Goal: Complete application form

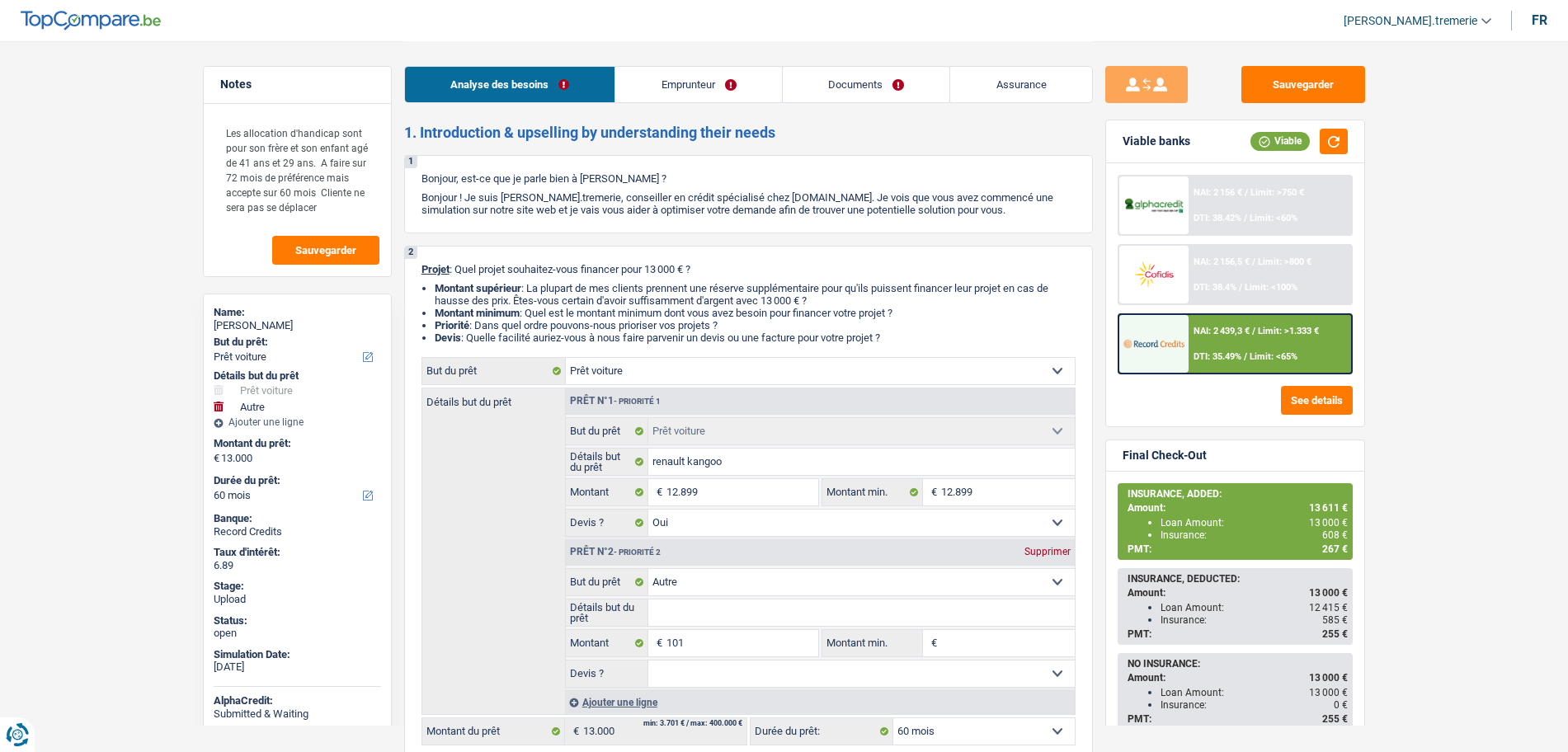
select select "car"
select select "other"
select select "60"
select select "car"
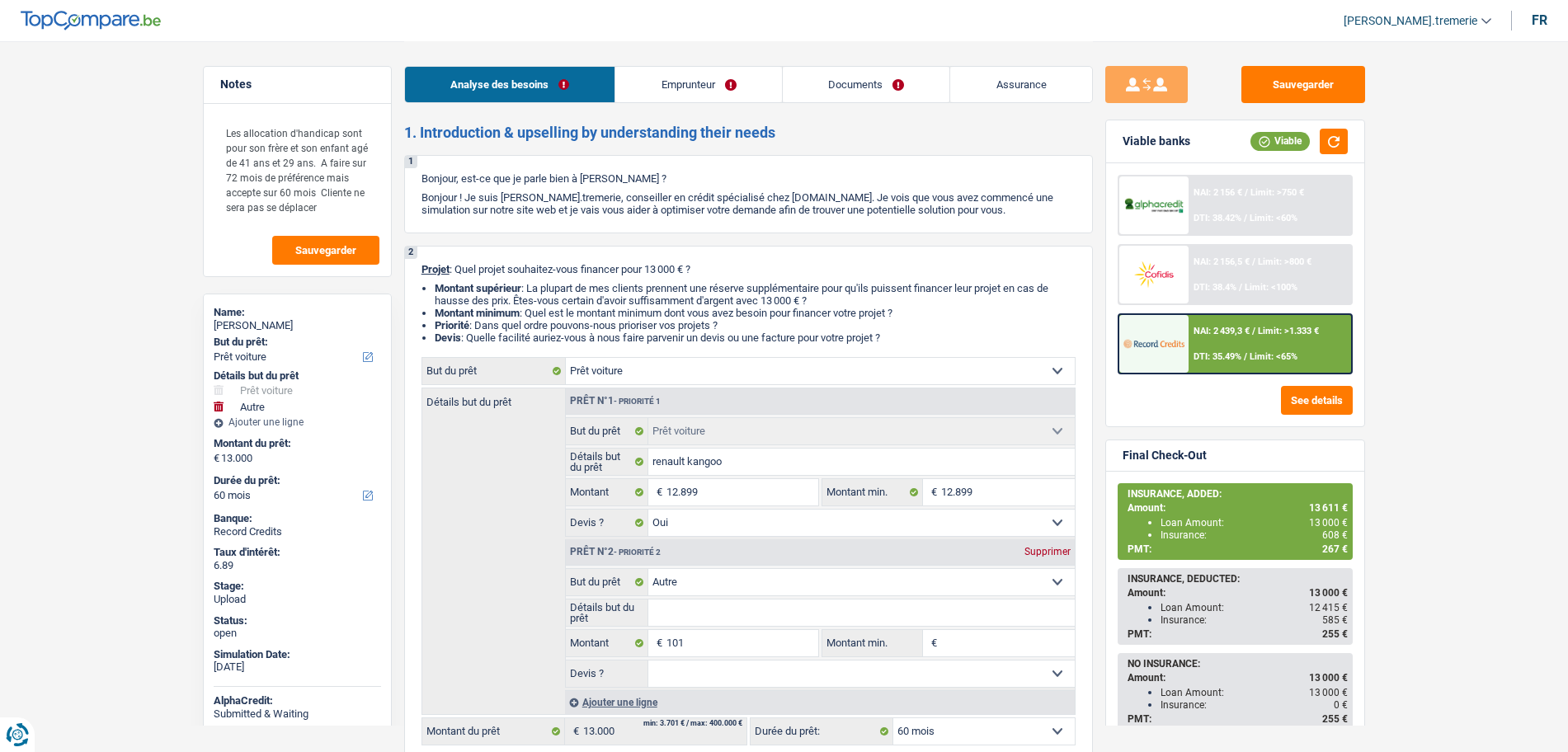
select select "car"
select select "yes"
select select "other"
select select "60"
select select "publicEmployee"
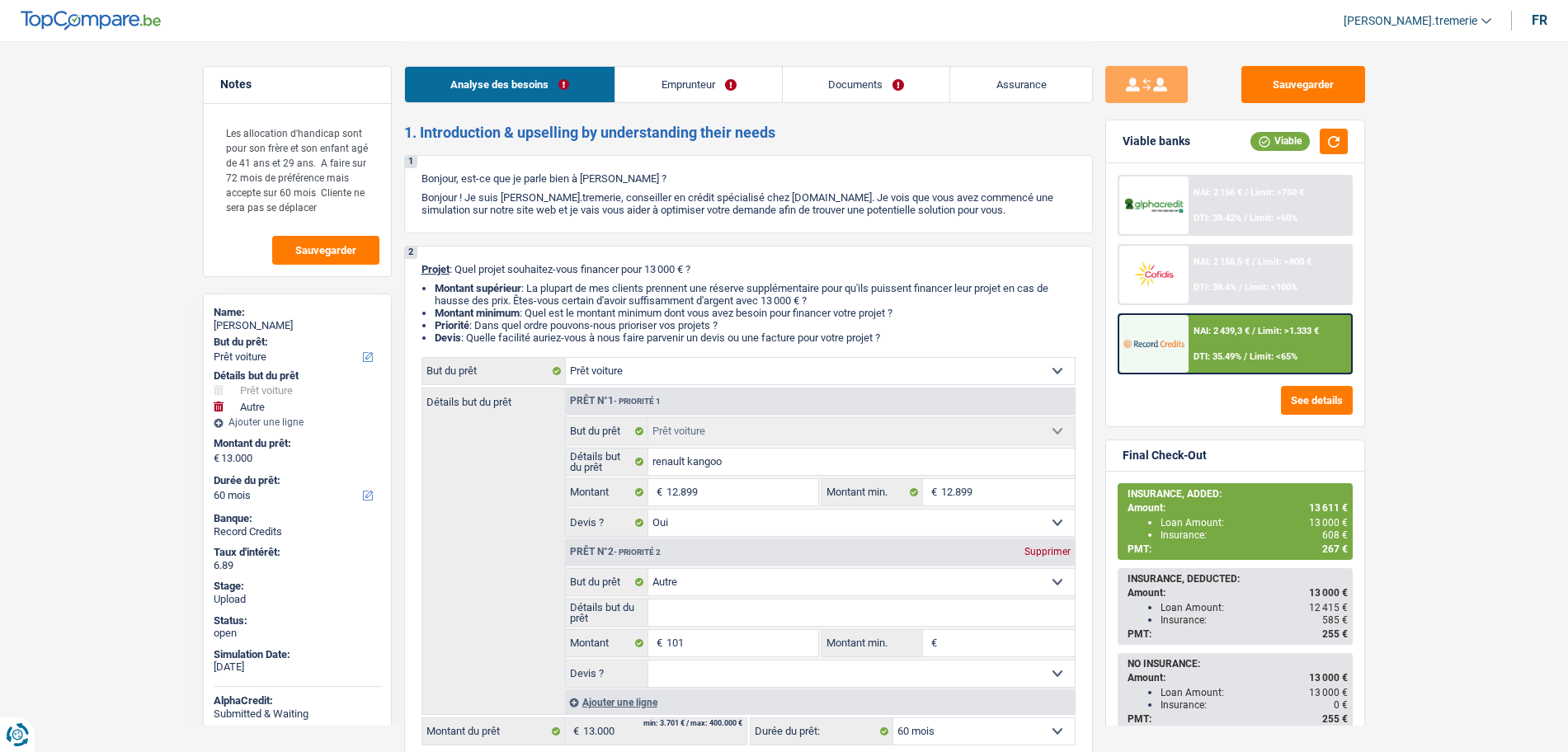
select select "netSalary"
select select "familyAllowances"
select select "mealVouchers"
select select "ownerWithMortgage"
select select "mortgage"
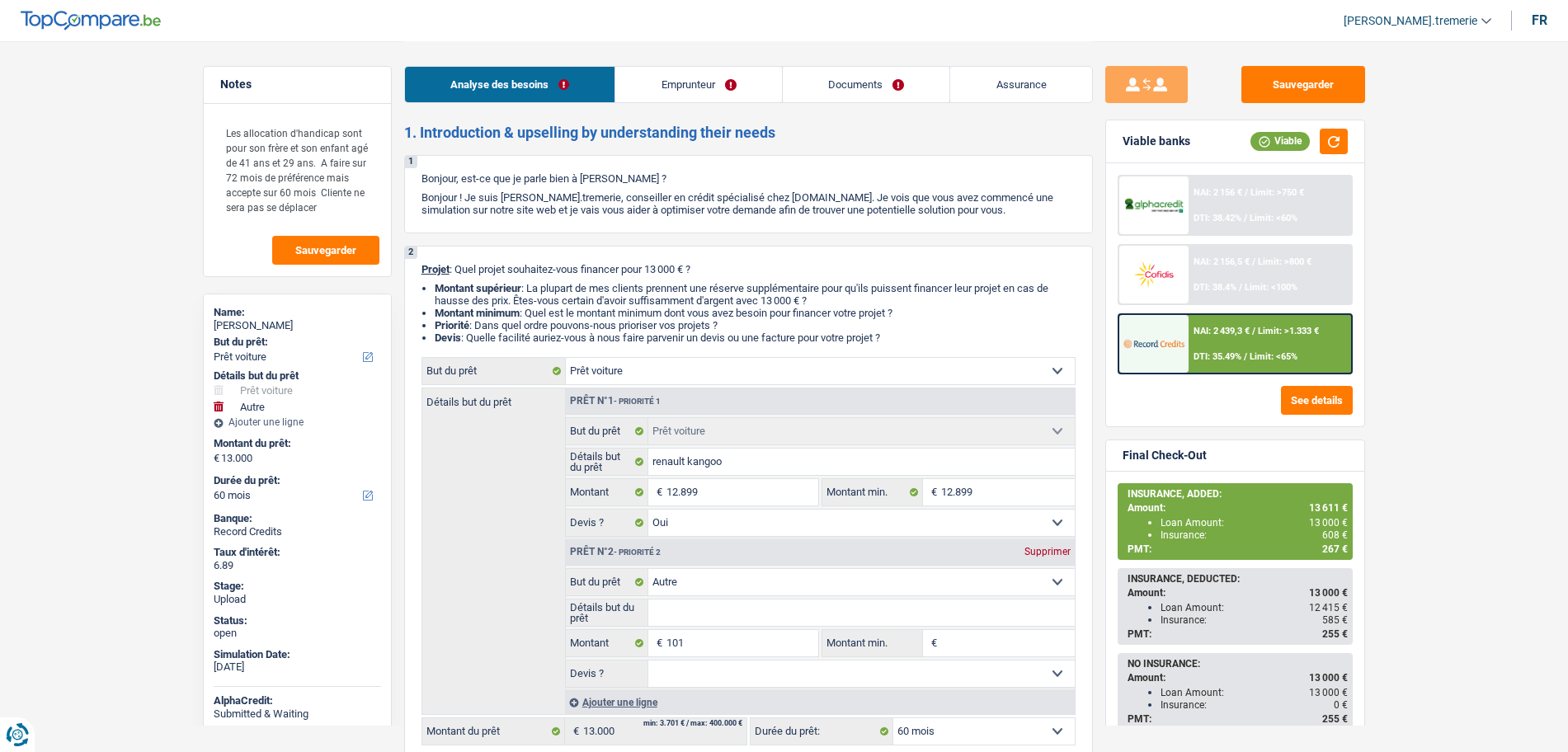
select select "180"
select select "mortgage"
select select "240"
select select "car"
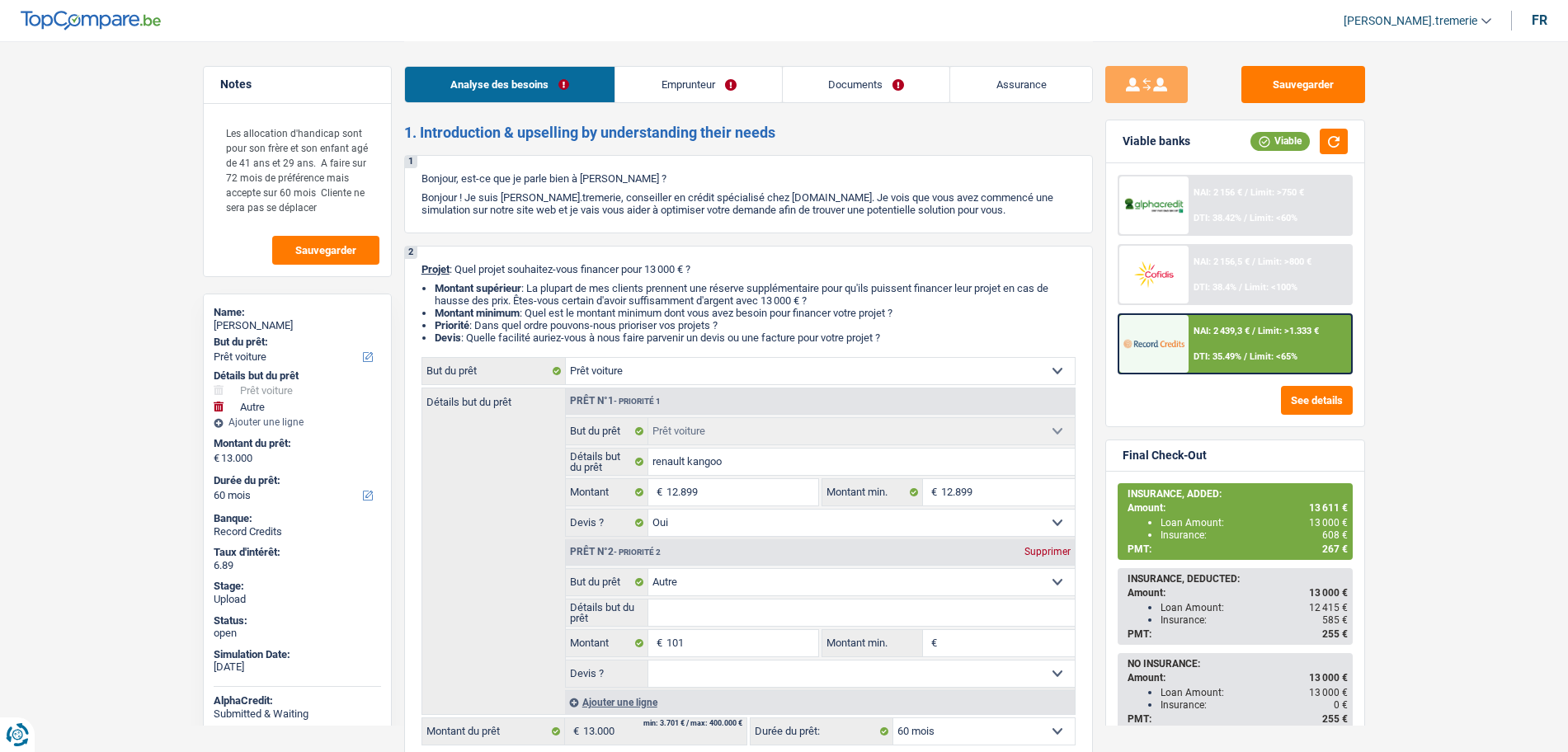
select select "yes"
select select "other"
select select "60"
click at [609, 703] on div "Ajouter une ligne" at bounding box center [819, 702] width 510 height 24
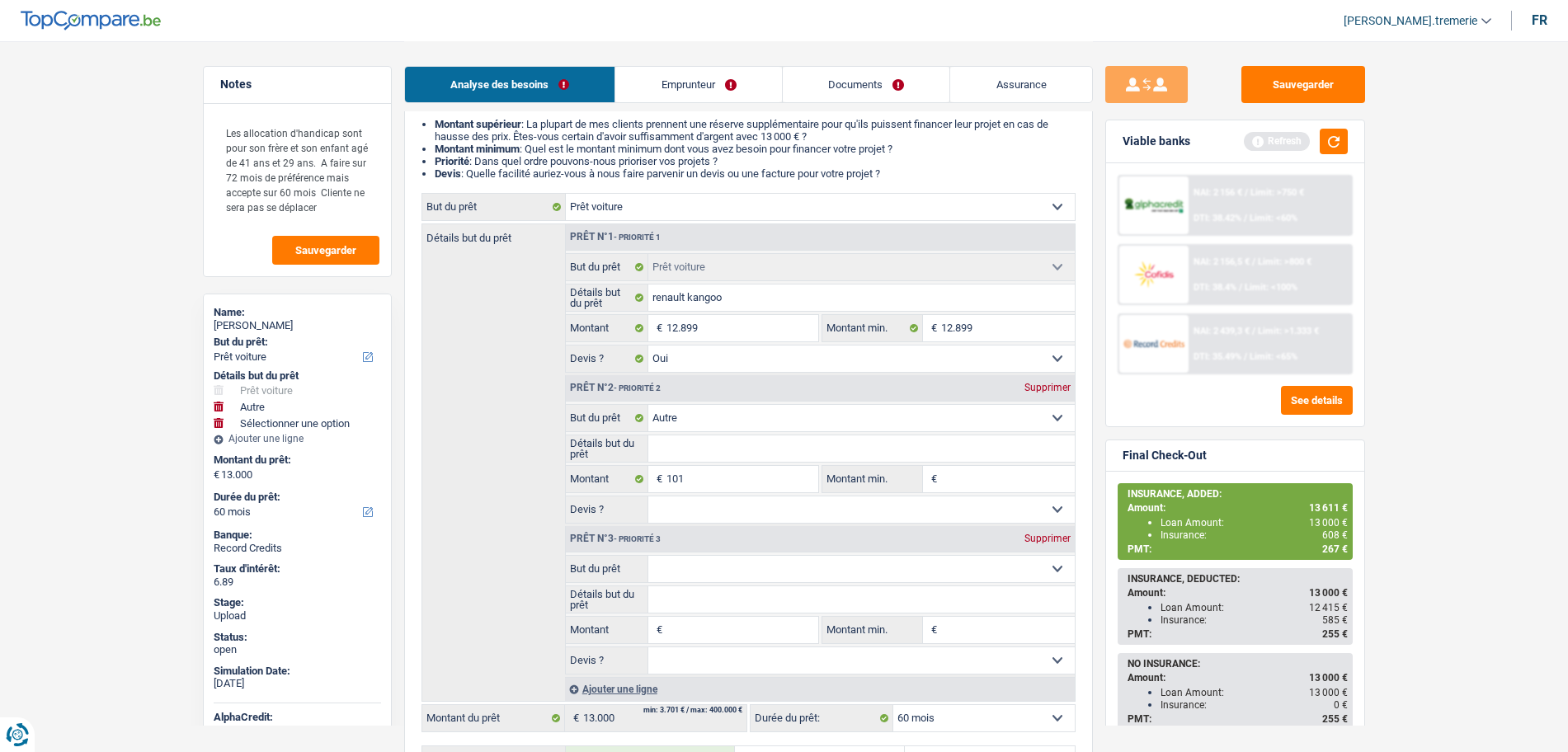
scroll to position [181, 0]
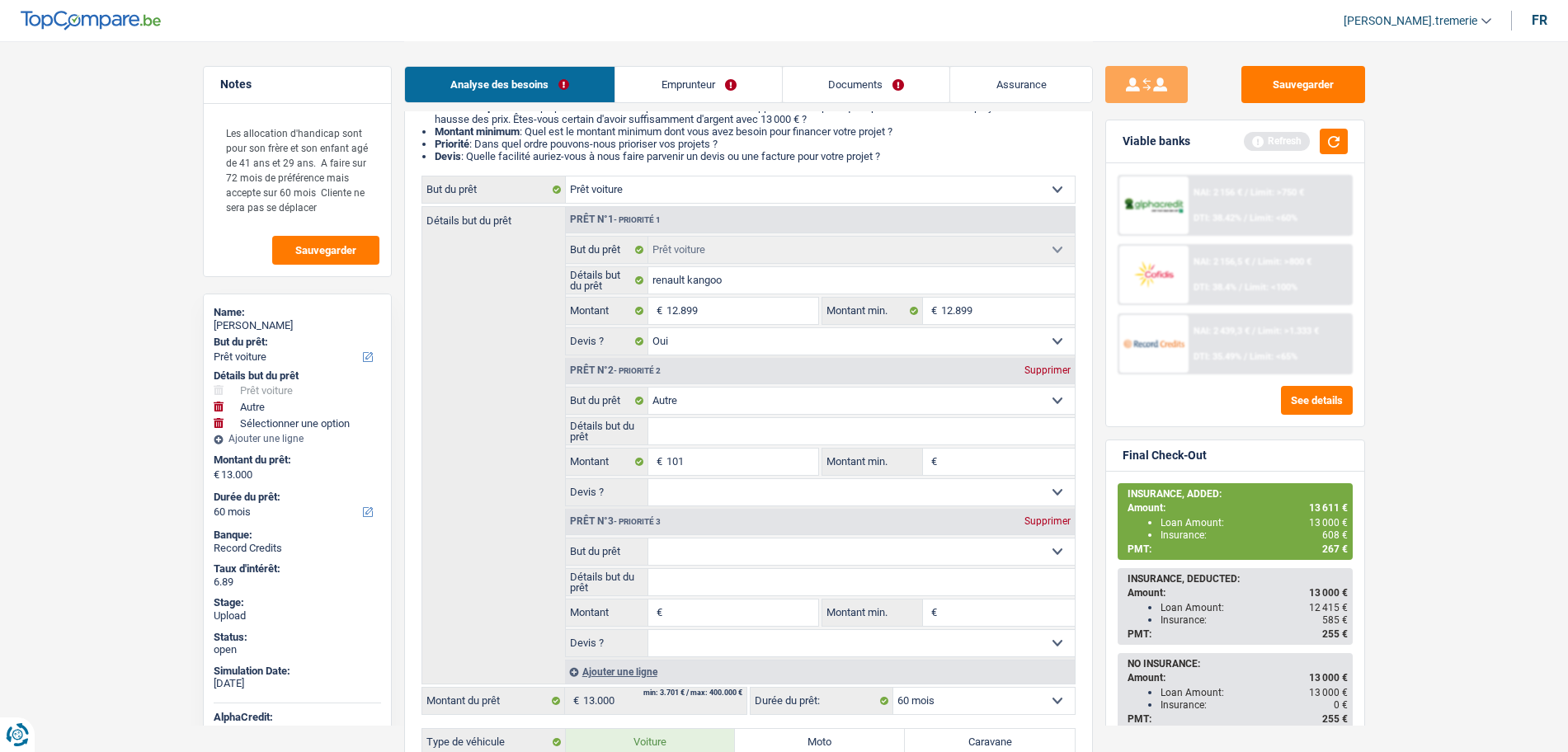
click at [707, 549] on select "Confort maison: meubles, textile, peinture, électroménager, outillage non-profe…" at bounding box center [861, 552] width 427 height 27
select select "insurance"
click at [648, 539] on select "Confort maison: meubles, textile, peinture, électroménager, outillage non-profe…" at bounding box center [861, 552] width 427 height 27
select select "insurance"
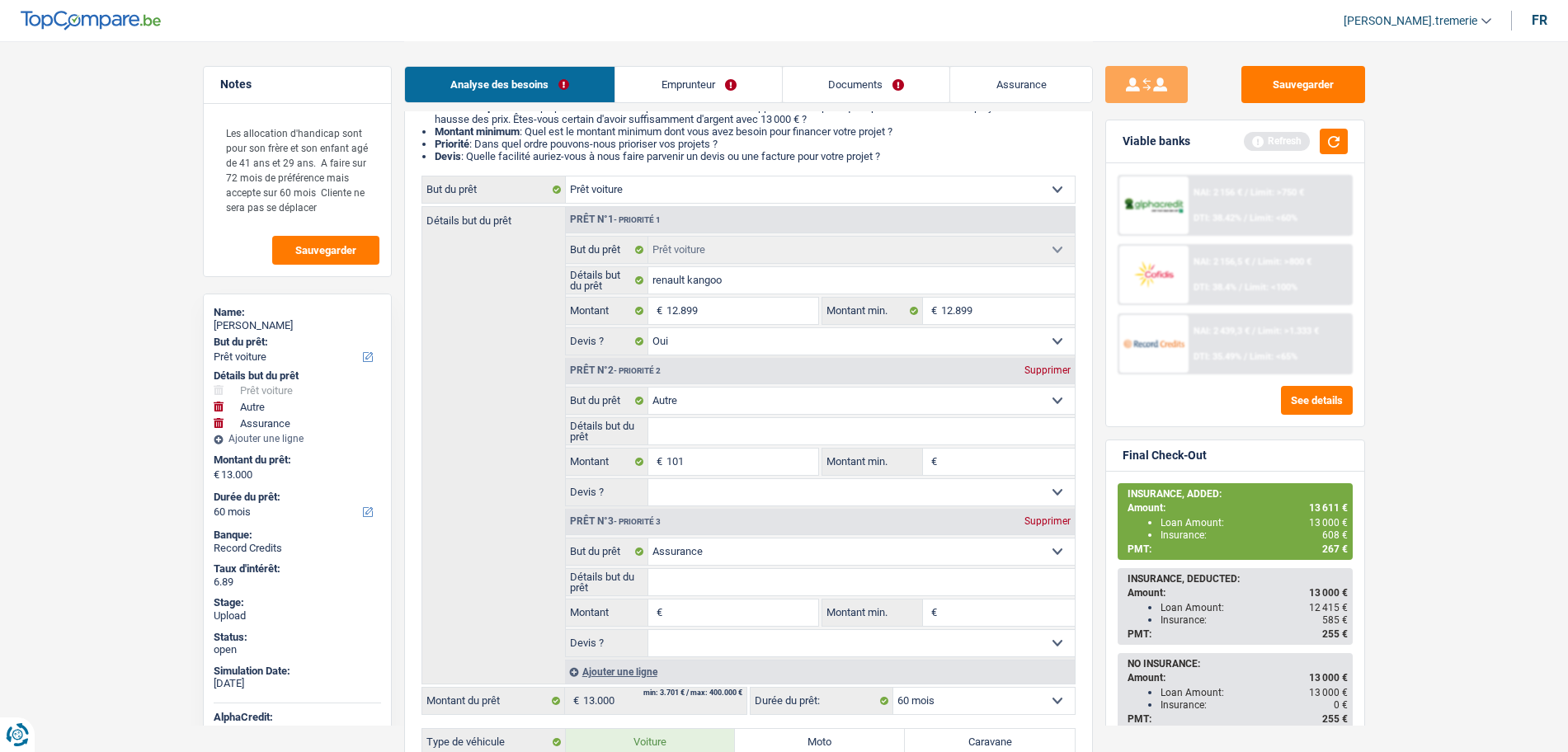
click at [713, 616] on input "Montant" at bounding box center [741, 613] width 151 height 27
type input "5"
type input "50"
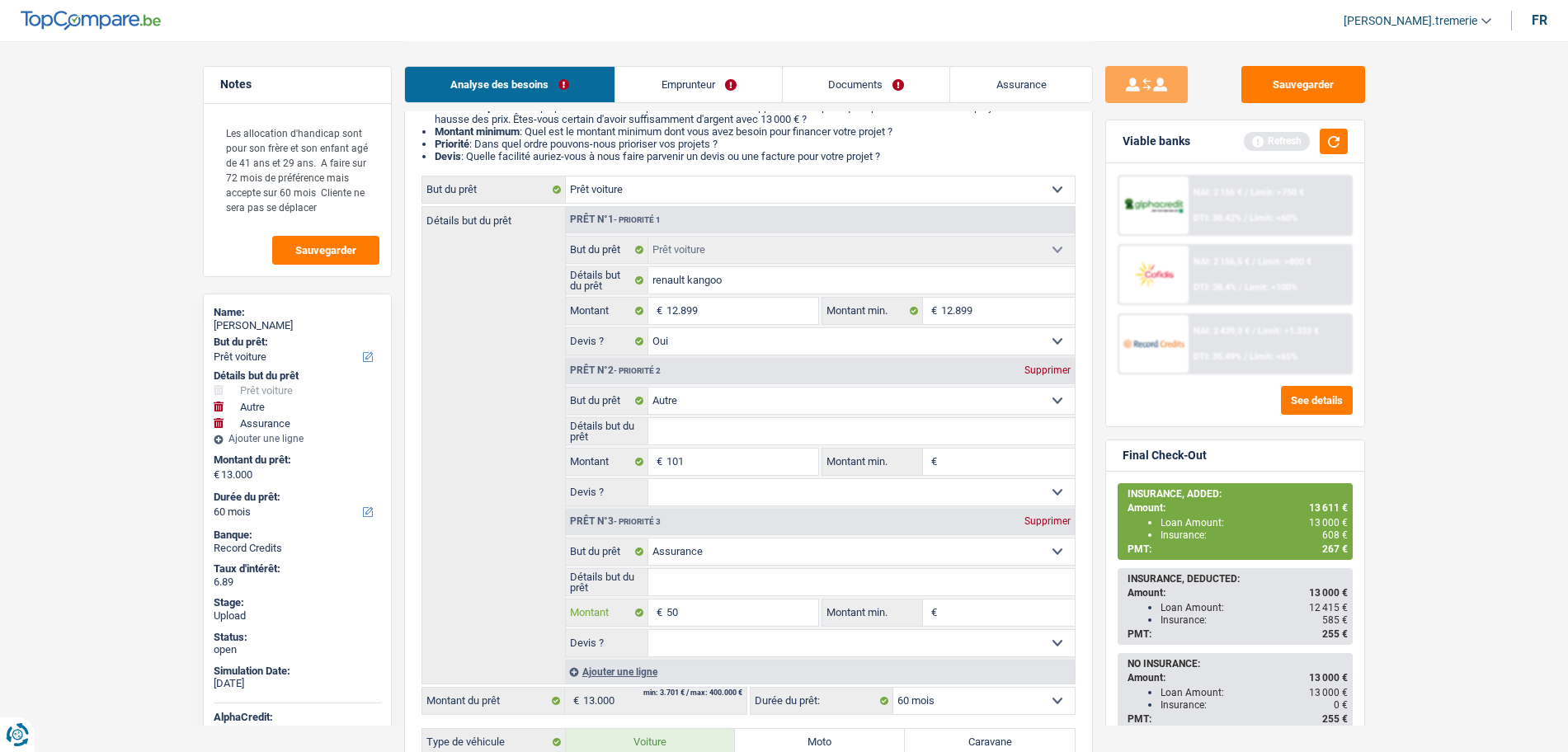
type input "504"
type input "13.504"
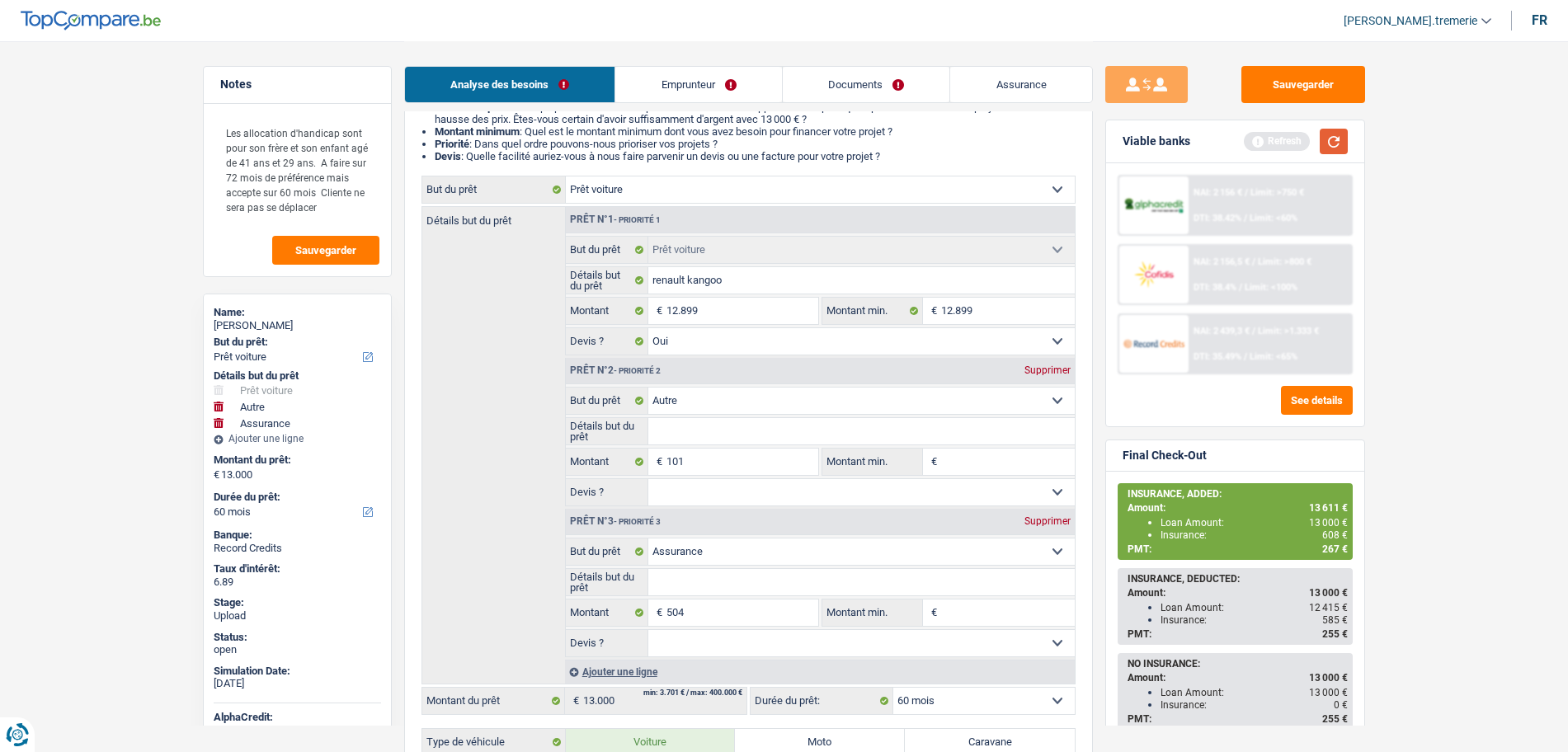
type input "13.504"
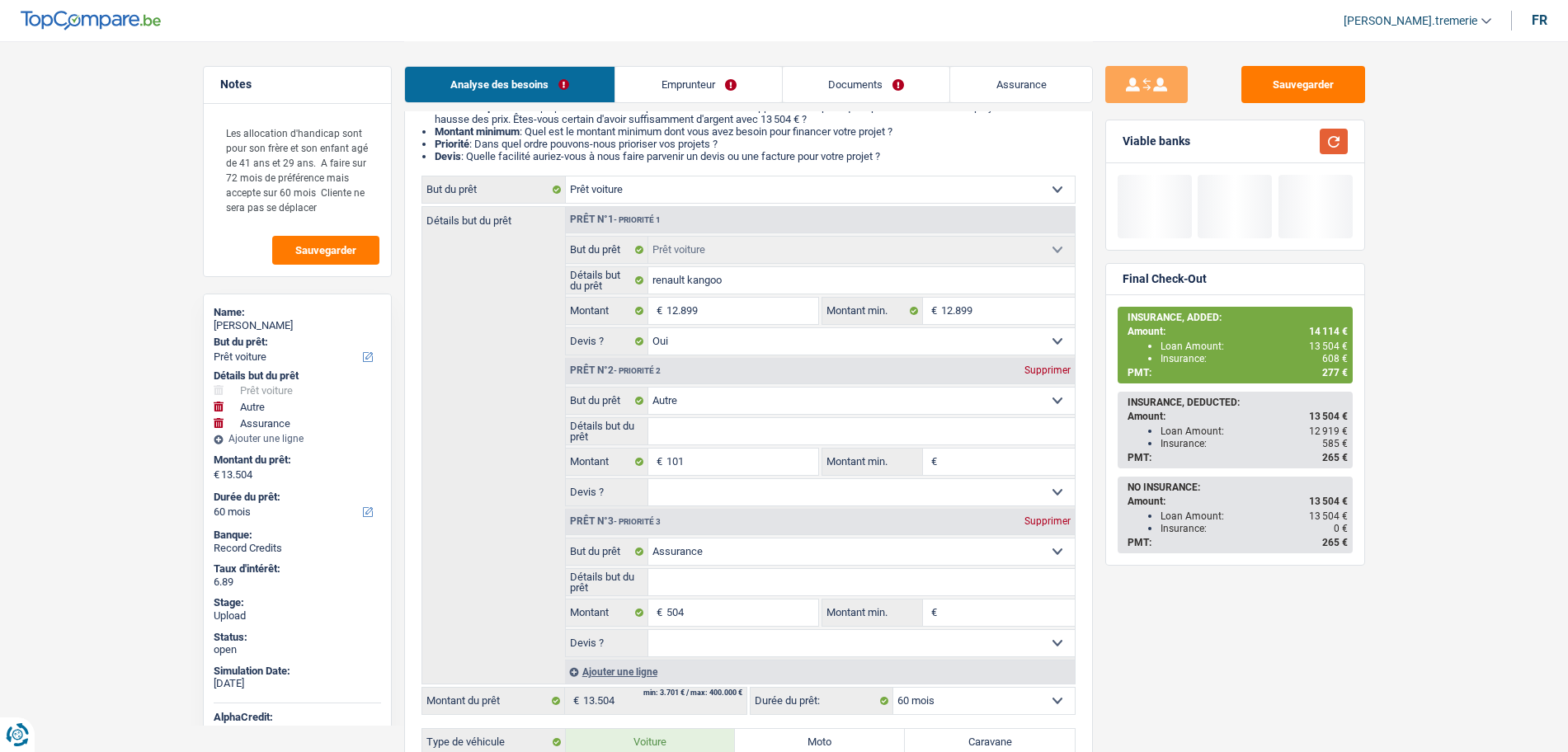
click at [1334, 147] on button "button" at bounding box center [1334, 141] width 28 height 26
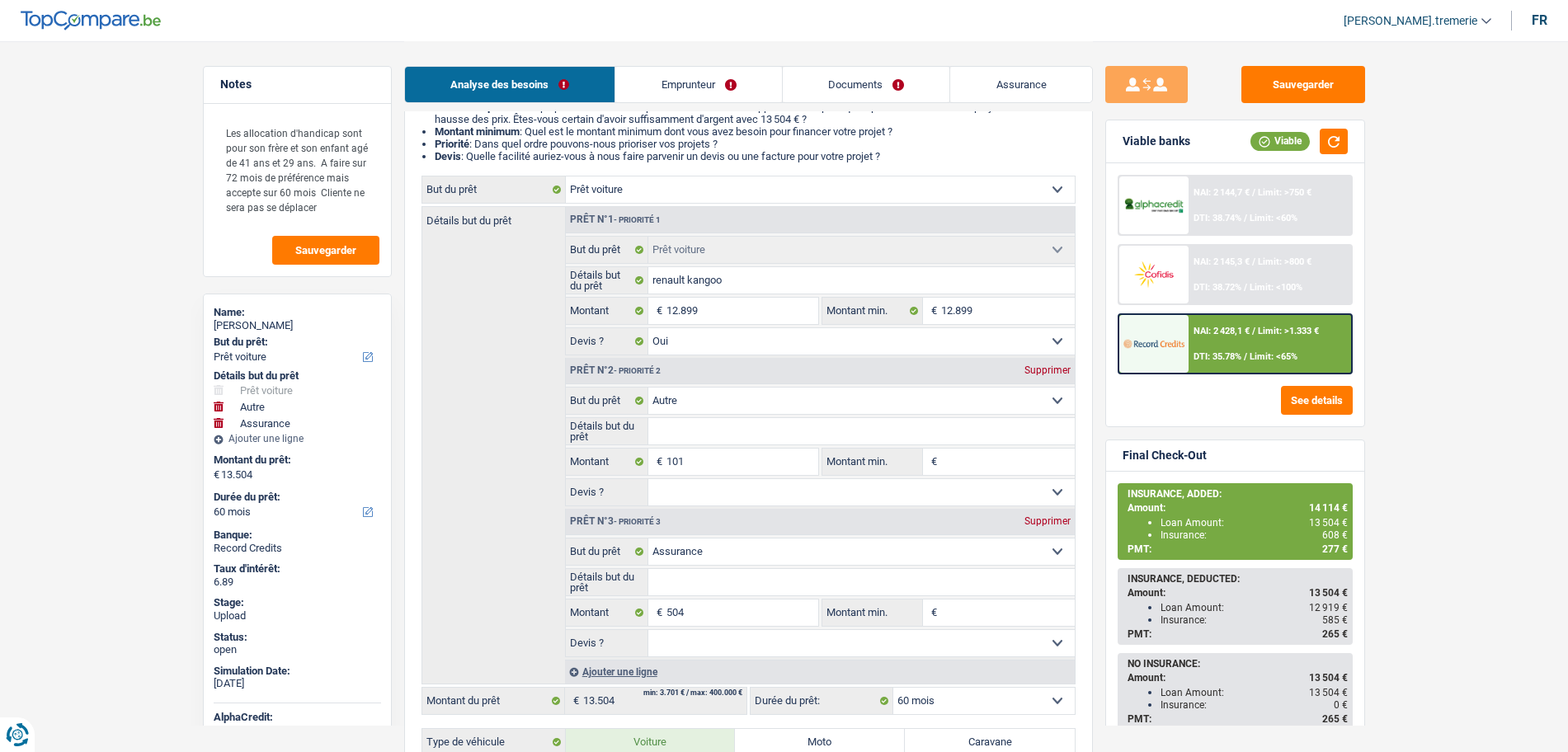
click at [1244, 359] on span "/" at bounding box center [1245, 356] width 3 height 11
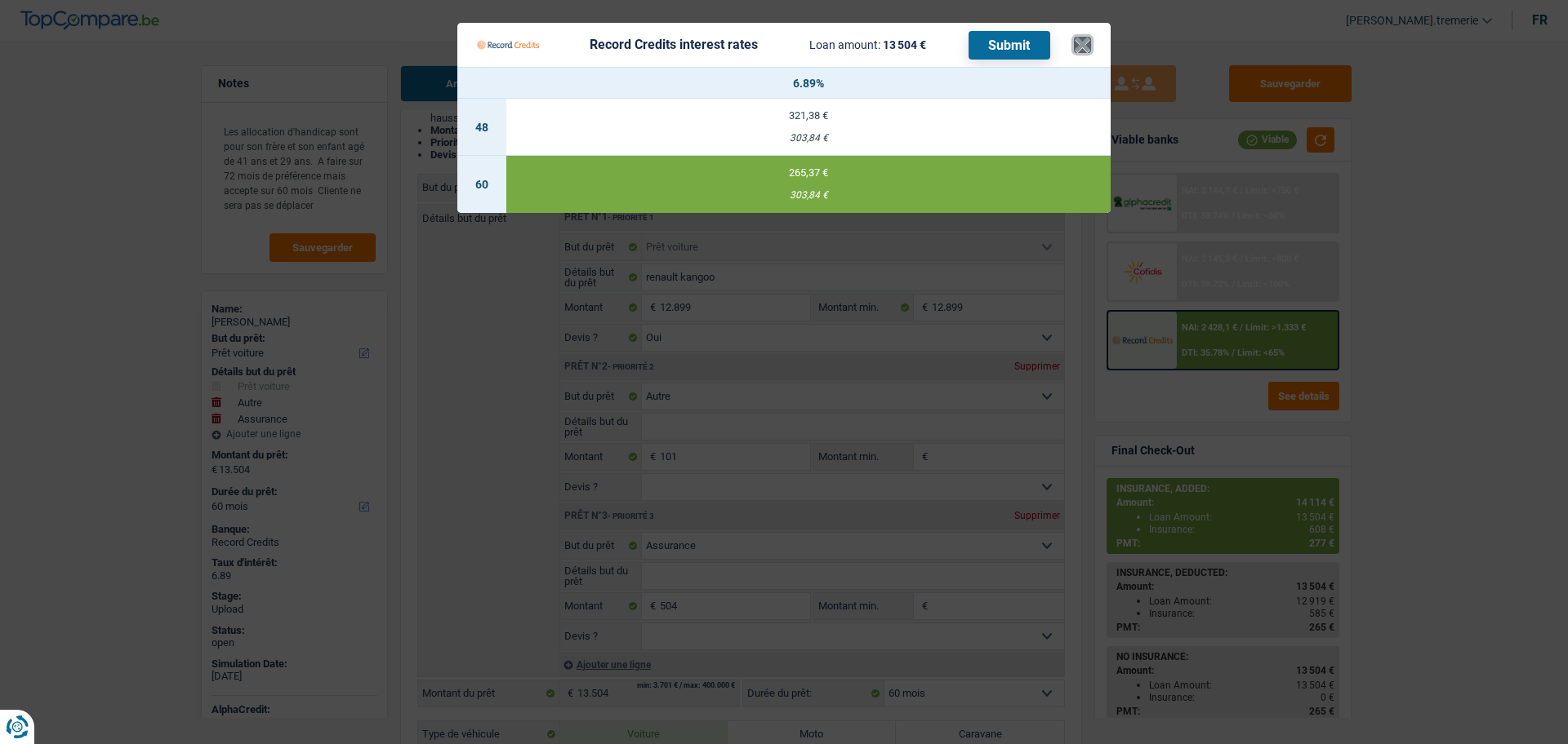
click at [1085, 46] on button "×" at bounding box center [1082, 45] width 17 height 16
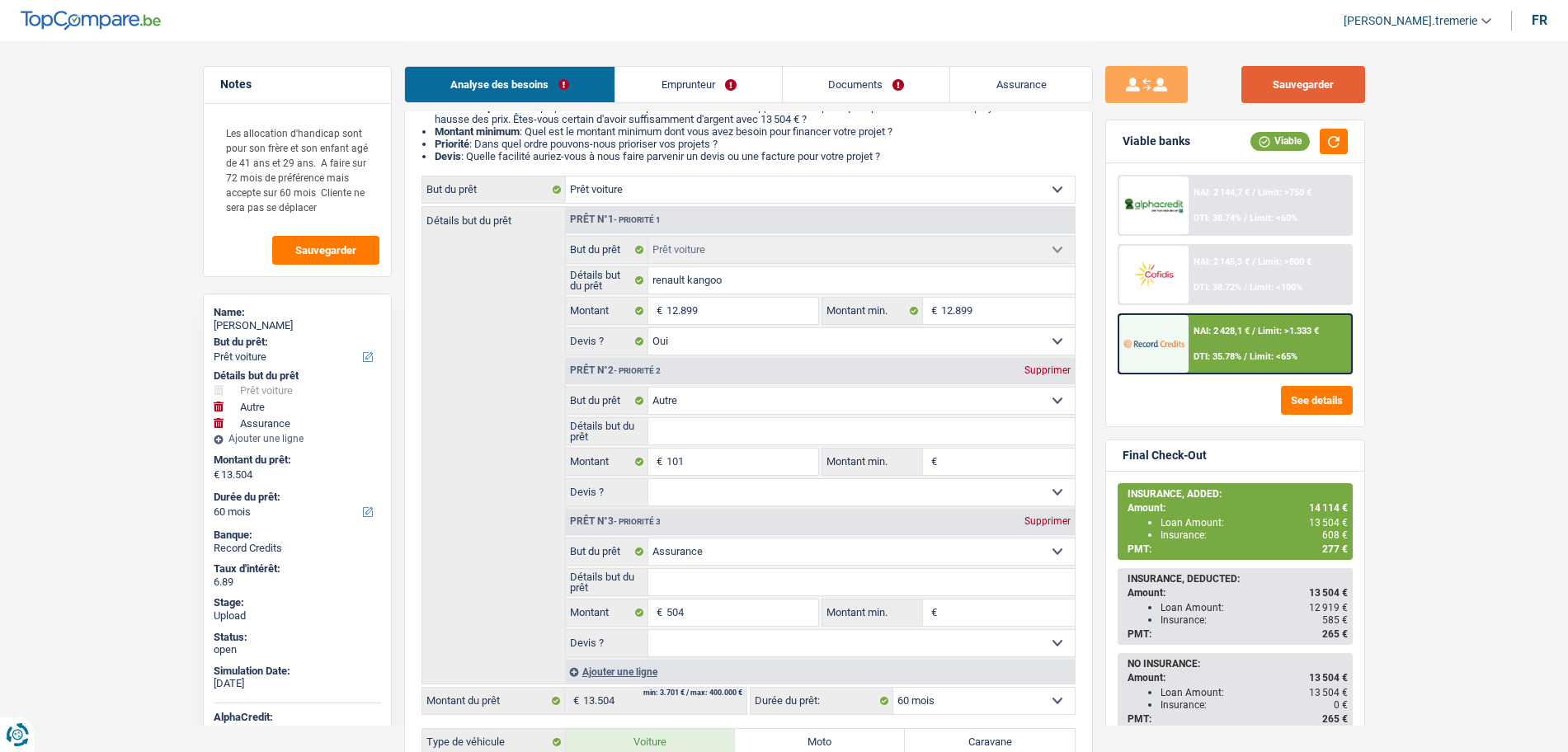
click at [1298, 88] on button "Sauvegarder" at bounding box center [1303, 84] width 124 height 37
